Goal: Task Accomplishment & Management: Complete application form

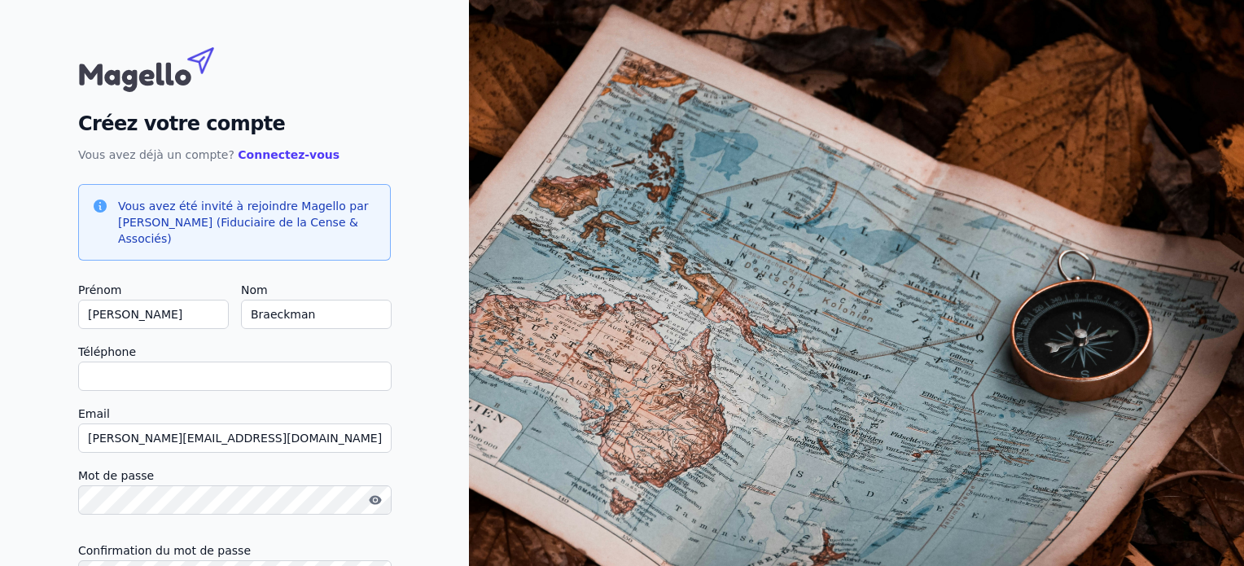
drag, startPoint x: 0, startPoint y: 0, endPoint x: 199, endPoint y: 373, distance: 422.4
click at [199, 373] on input "Téléphone" at bounding box center [234, 375] width 313 height 29
type input "0"
checkbox input "false"
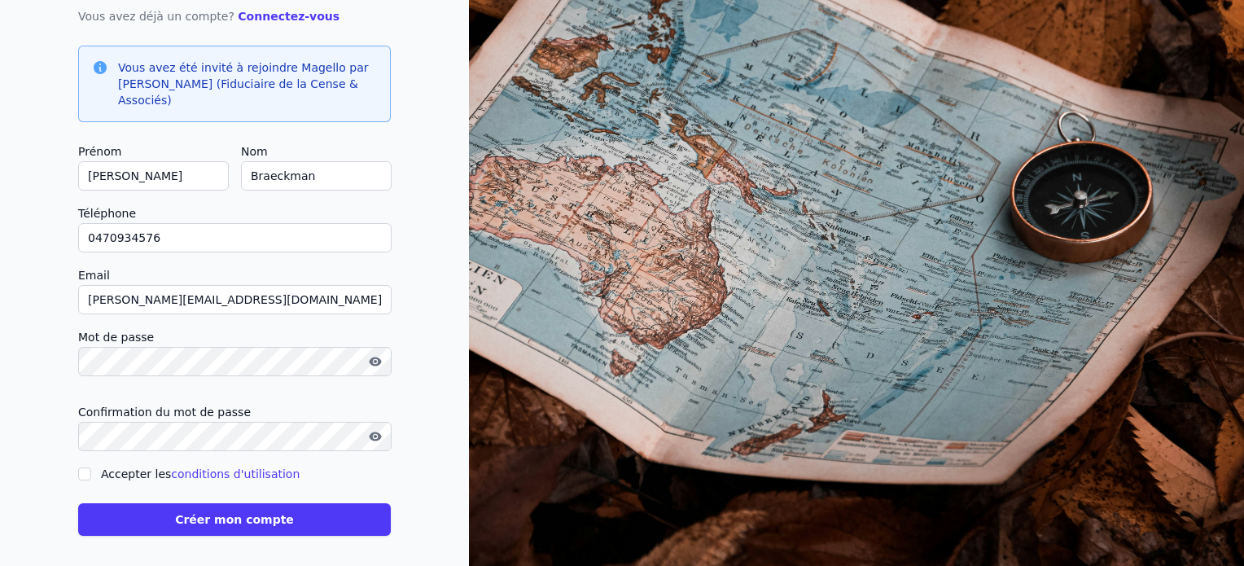
scroll to position [147, 0]
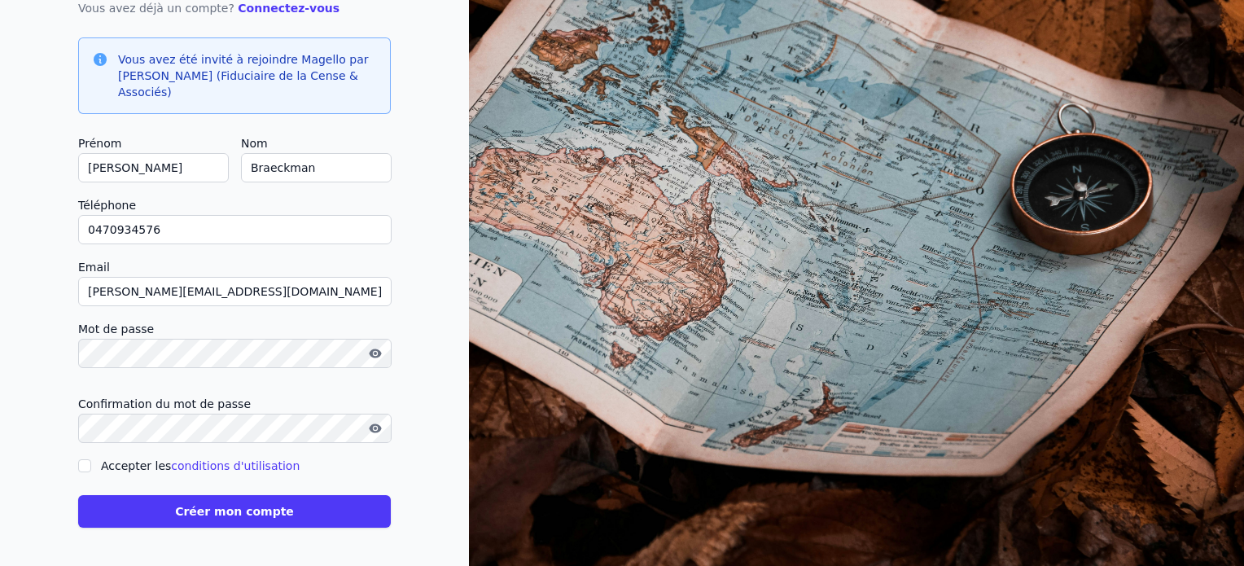
type input "0470934576"
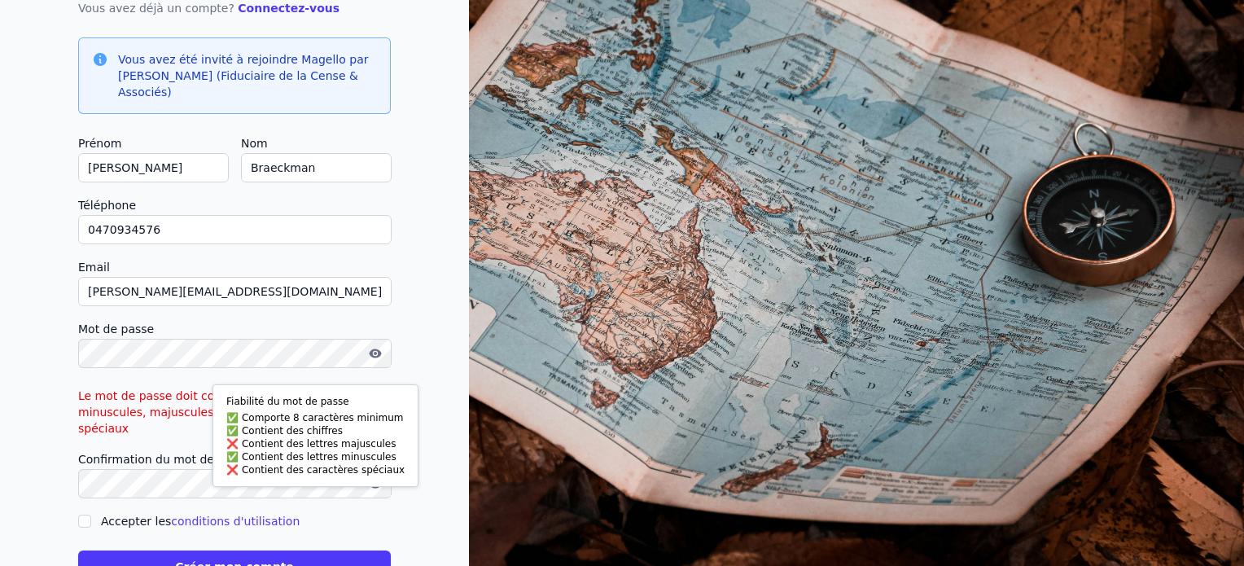
click at [33, 326] on div "Créez votre compte Vous avez déjà un compte? Connectez-vous Vous avez été invit…" at bounding box center [234, 237] width 469 height 768
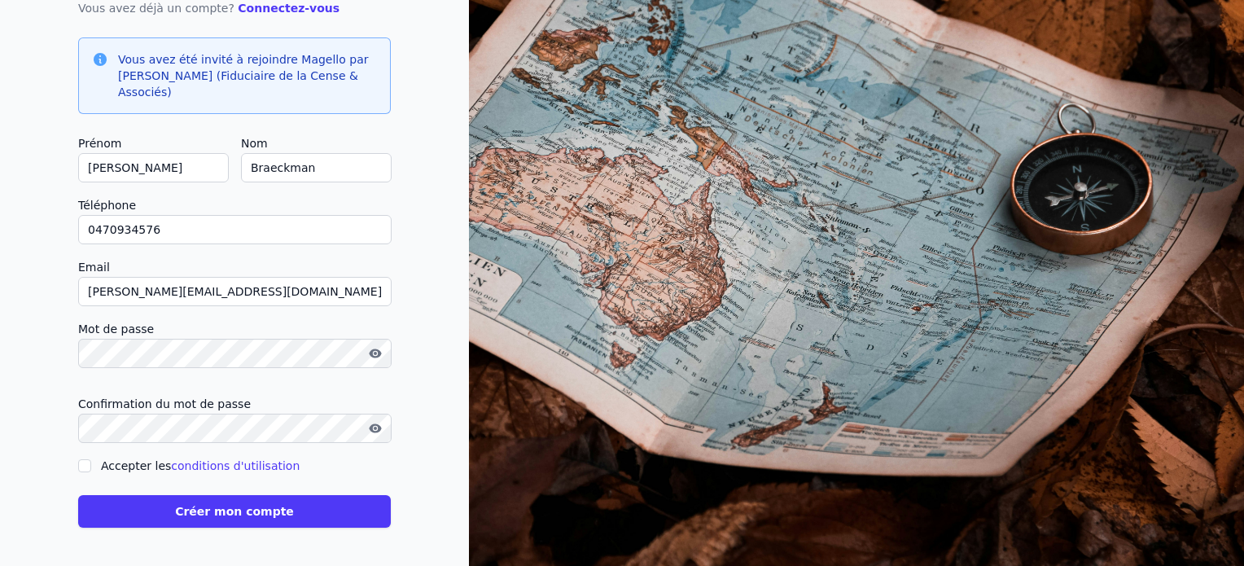
click at [374, 357] on icon "button" at bounding box center [375, 353] width 13 height 13
click at [374, 423] on icon "button" at bounding box center [375, 427] width 12 height 9
click at [374, 423] on icon "button" at bounding box center [375, 428] width 11 height 11
click at [222, 465] on link "conditions d'utilisation" at bounding box center [235, 465] width 129 height 13
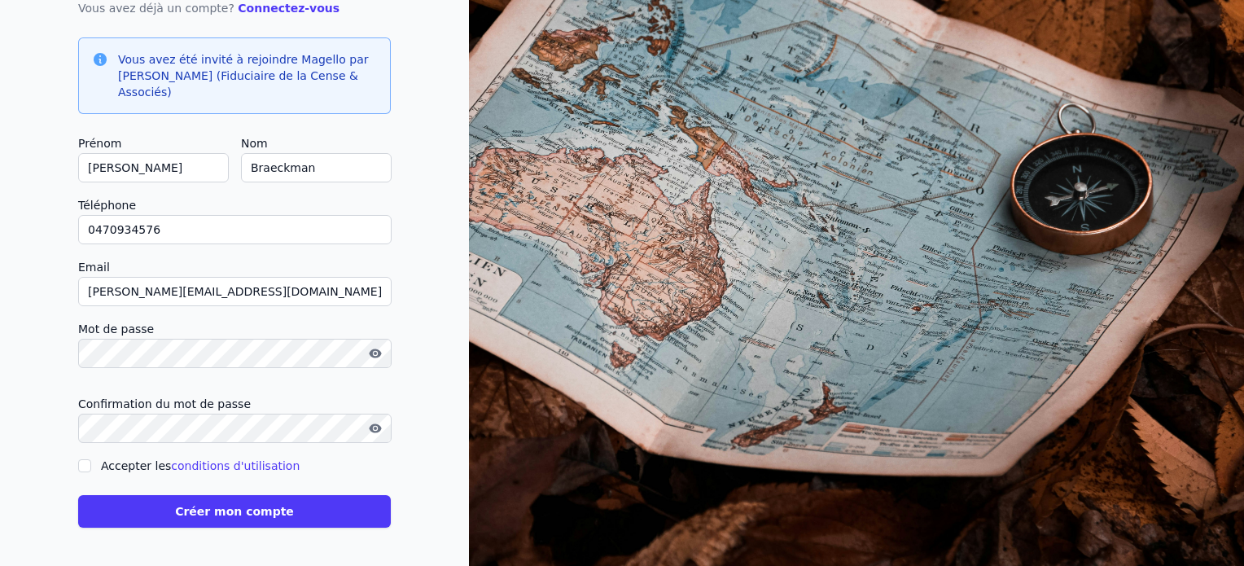
click at [87, 466] on input "Accepter les conditions d'utilisation" at bounding box center [84, 465] width 13 height 13
checkbox input "true"
click at [152, 514] on button "Créer mon compte" at bounding box center [234, 511] width 313 height 33
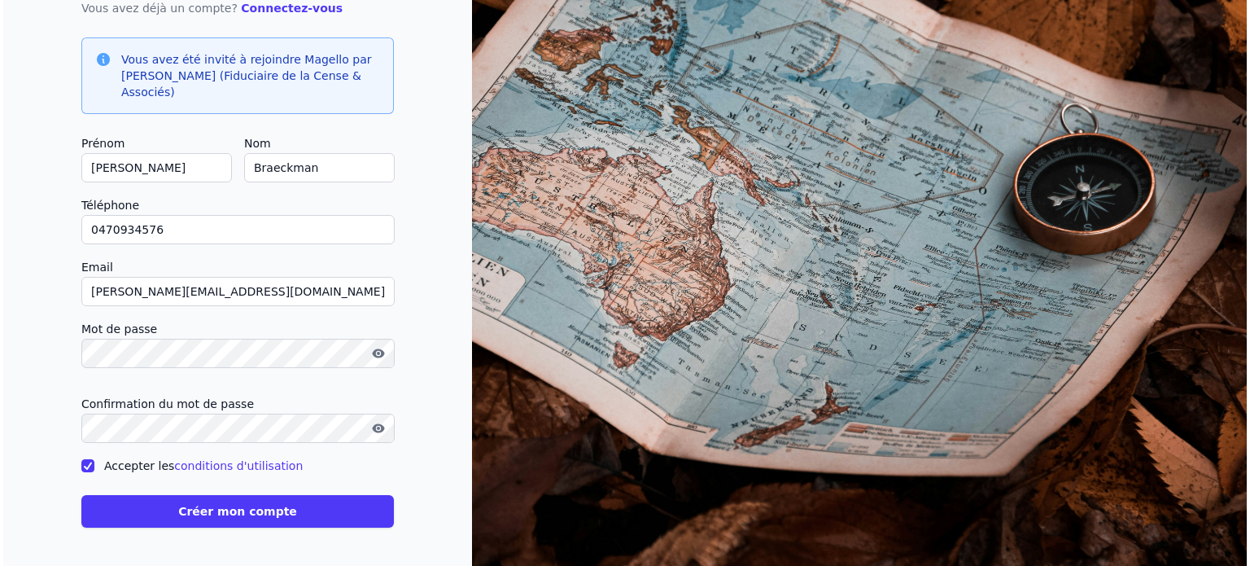
scroll to position [0, 0]
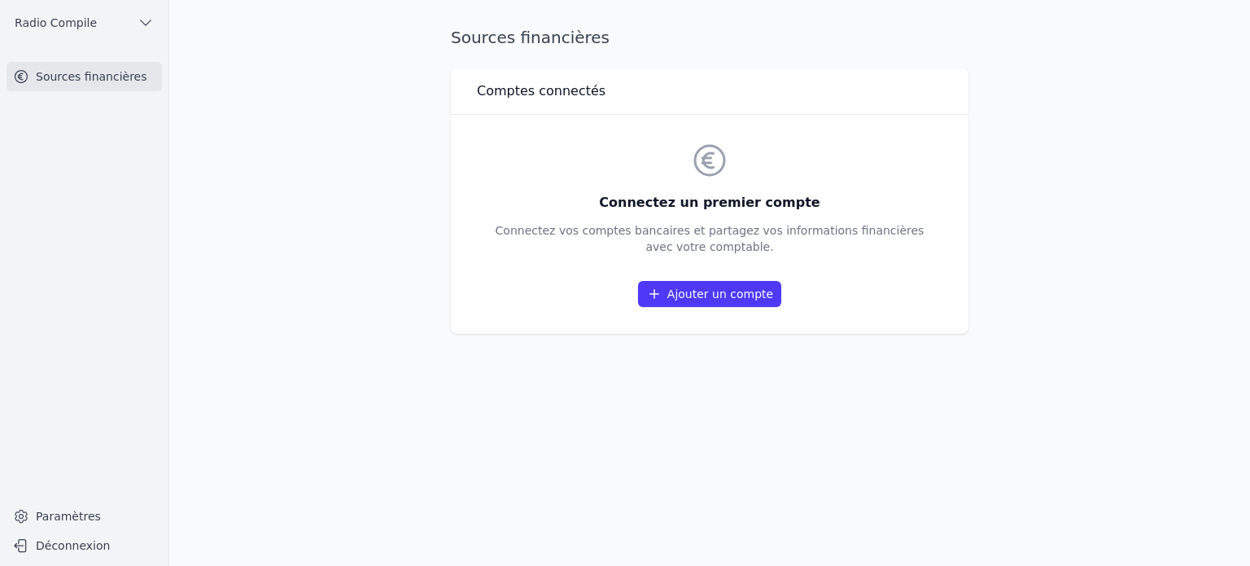
click at [710, 293] on link "Ajouter un compte" at bounding box center [709, 294] width 143 height 26
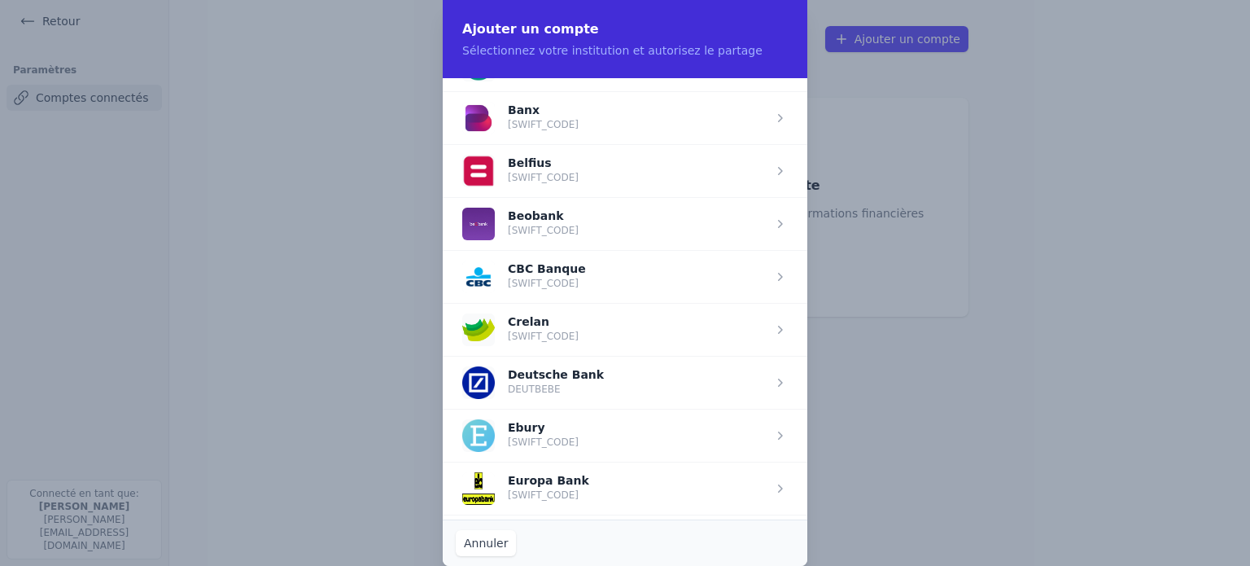
scroll to position [570, 0]
click at [567, 268] on span "button" at bounding box center [625, 274] width 365 height 53
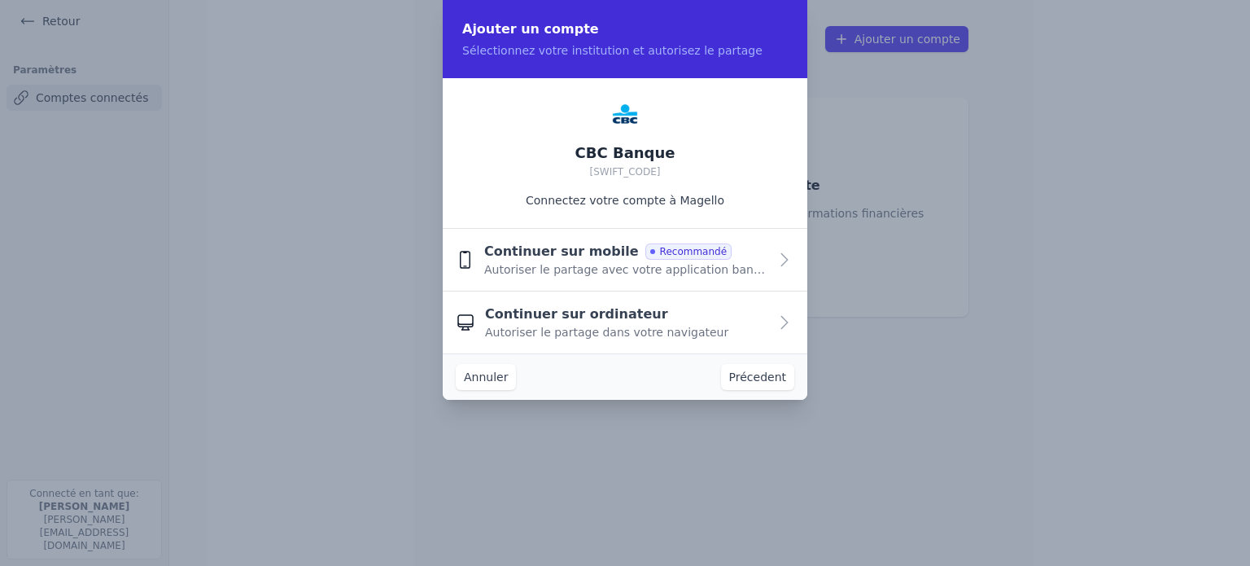
scroll to position [0, 0]
click at [493, 378] on button "Annuler" at bounding box center [486, 377] width 60 height 26
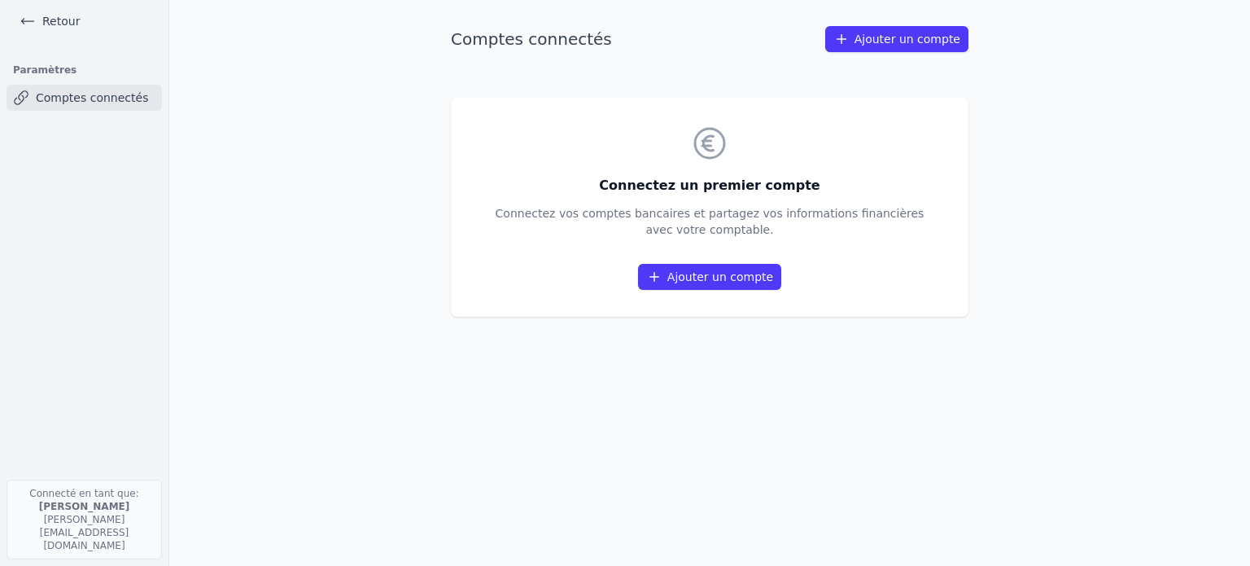
click at [654, 272] on icon at bounding box center [654, 277] width 16 height 16
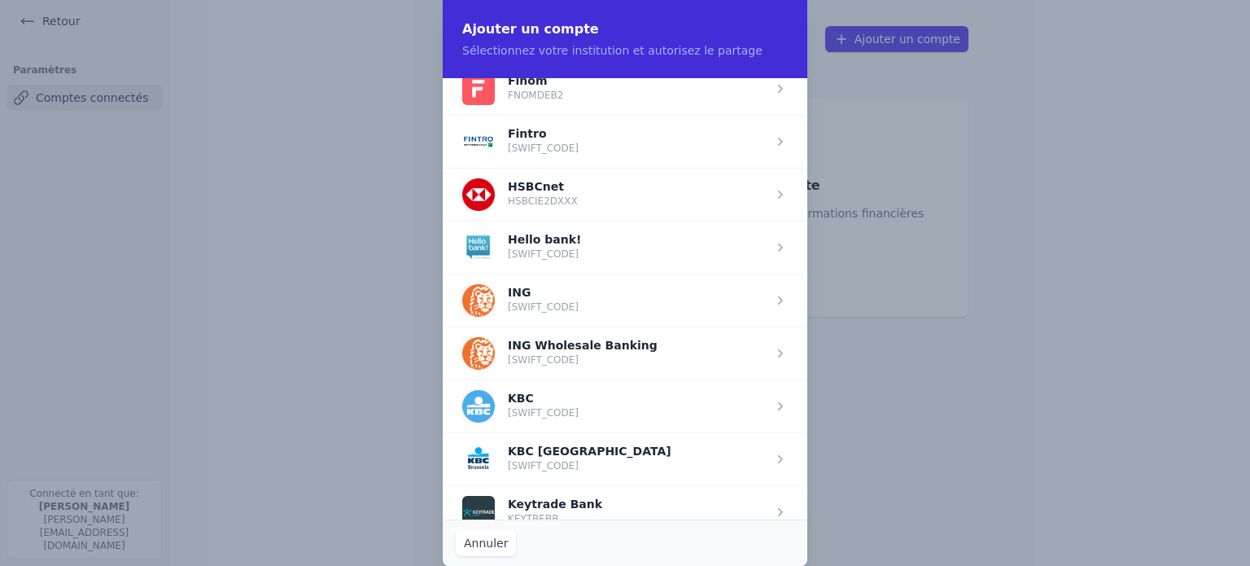
scroll to position [1058, 0]
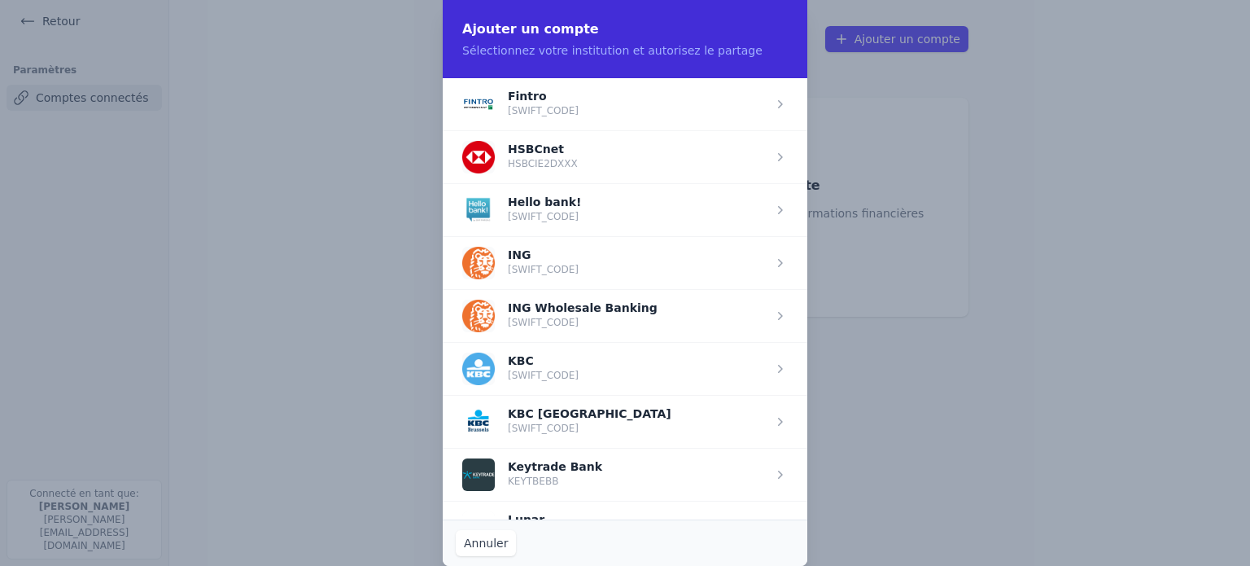
click at [590, 418] on span "button" at bounding box center [625, 421] width 365 height 53
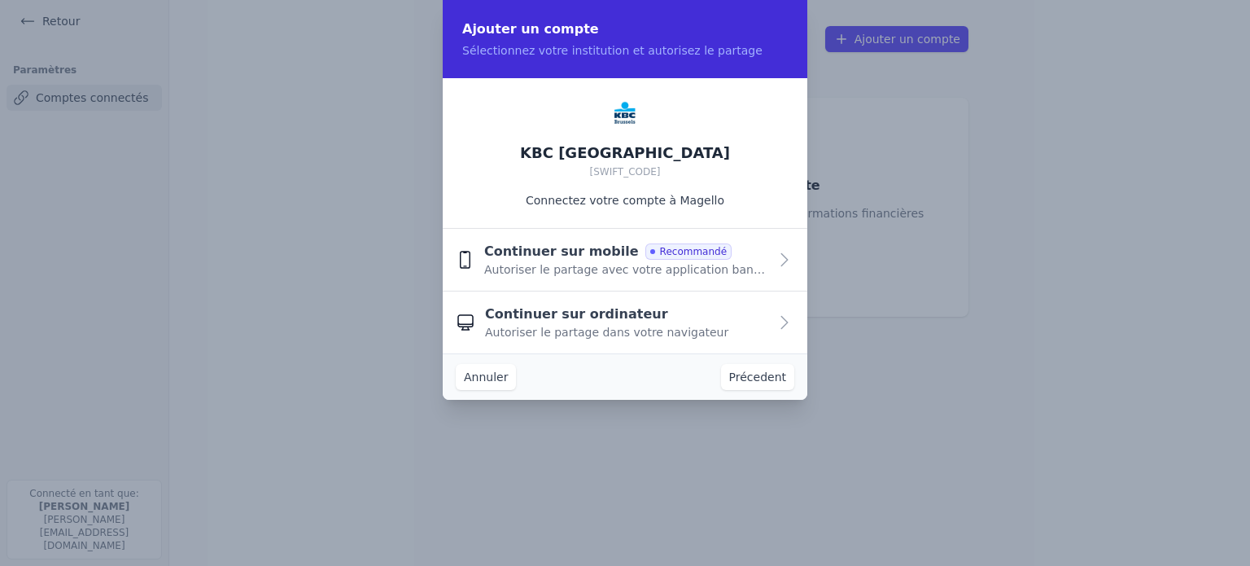
click at [610, 266] on span "Autoriser le partage avec votre application bancaire" at bounding box center [626, 269] width 284 height 16
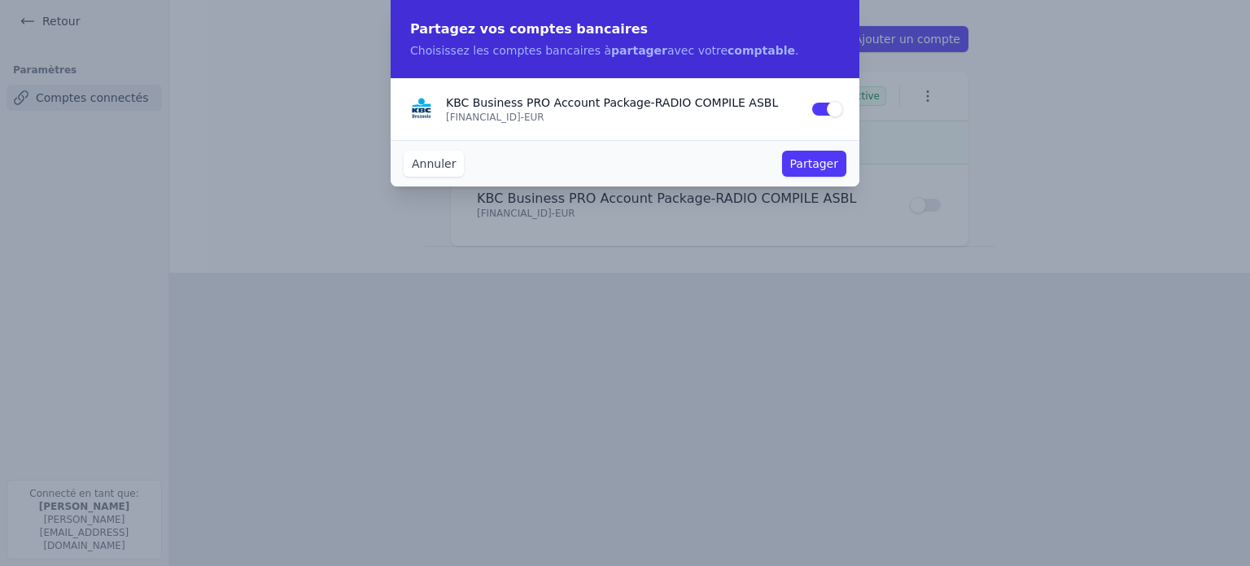
click at [796, 165] on button "Partager" at bounding box center [814, 164] width 64 height 26
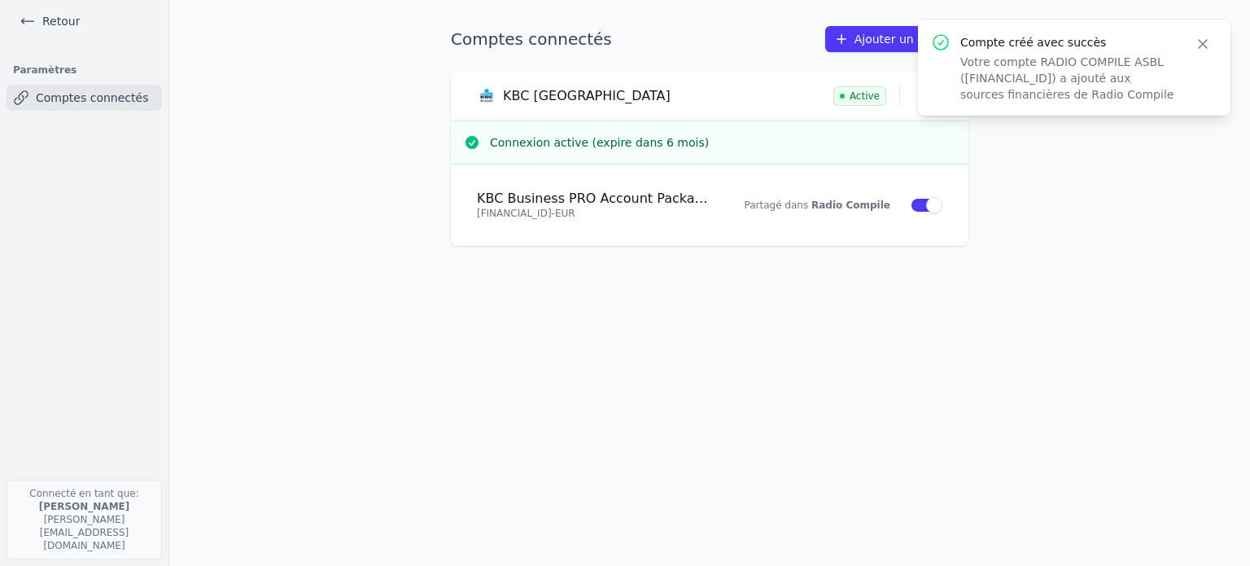
click at [1197, 44] on icon "button" at bounding box center [1203, 44] width 16 height 16
